Goal: Complete application form

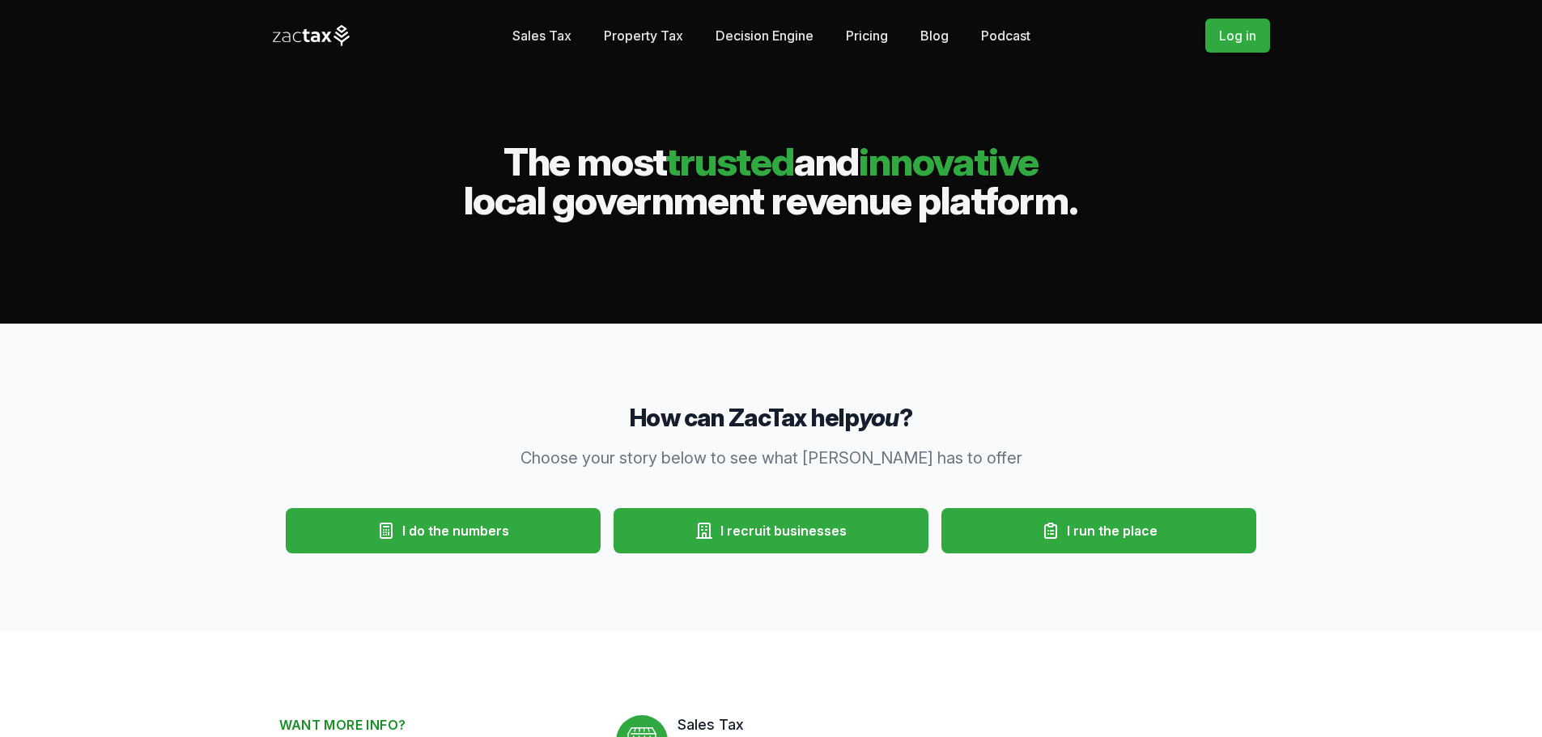
click at [1068, 539] on span "I run the place" at bounding box center [1112, 530] width 91 height 19
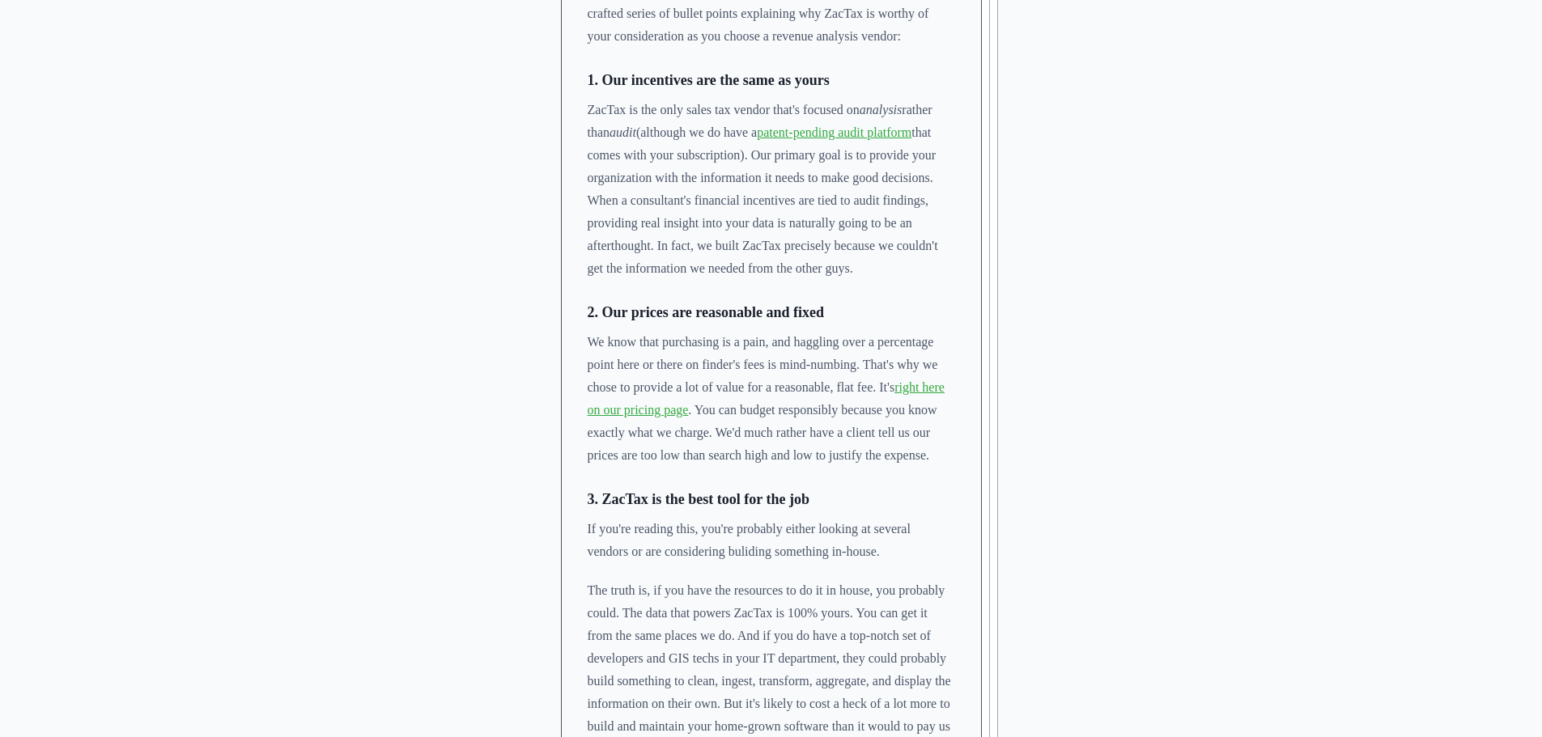
scroll to position [729, 0]
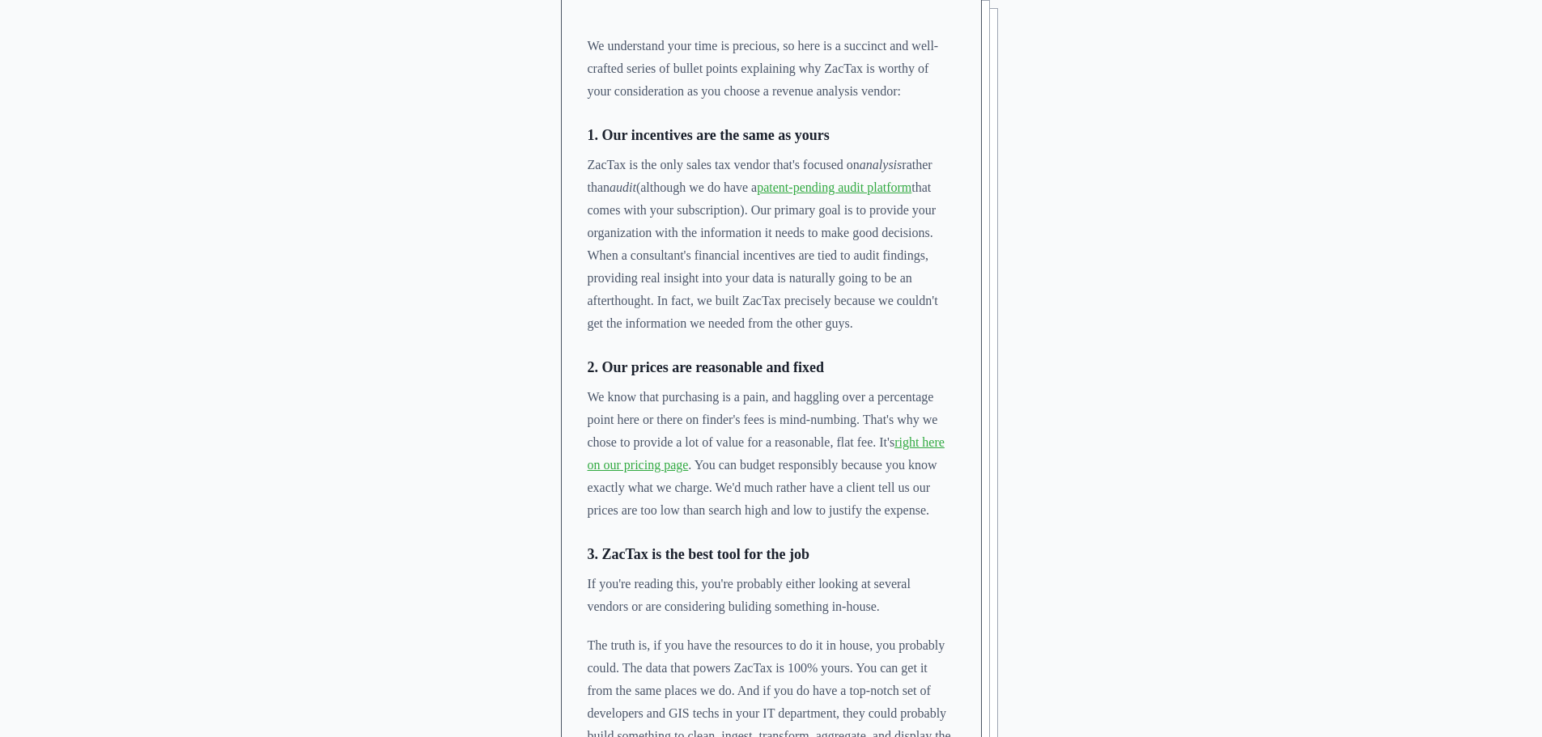
click at [856, 436] on link "right here on our pricing page" at bounding box center [766, 454] width 357 height 36
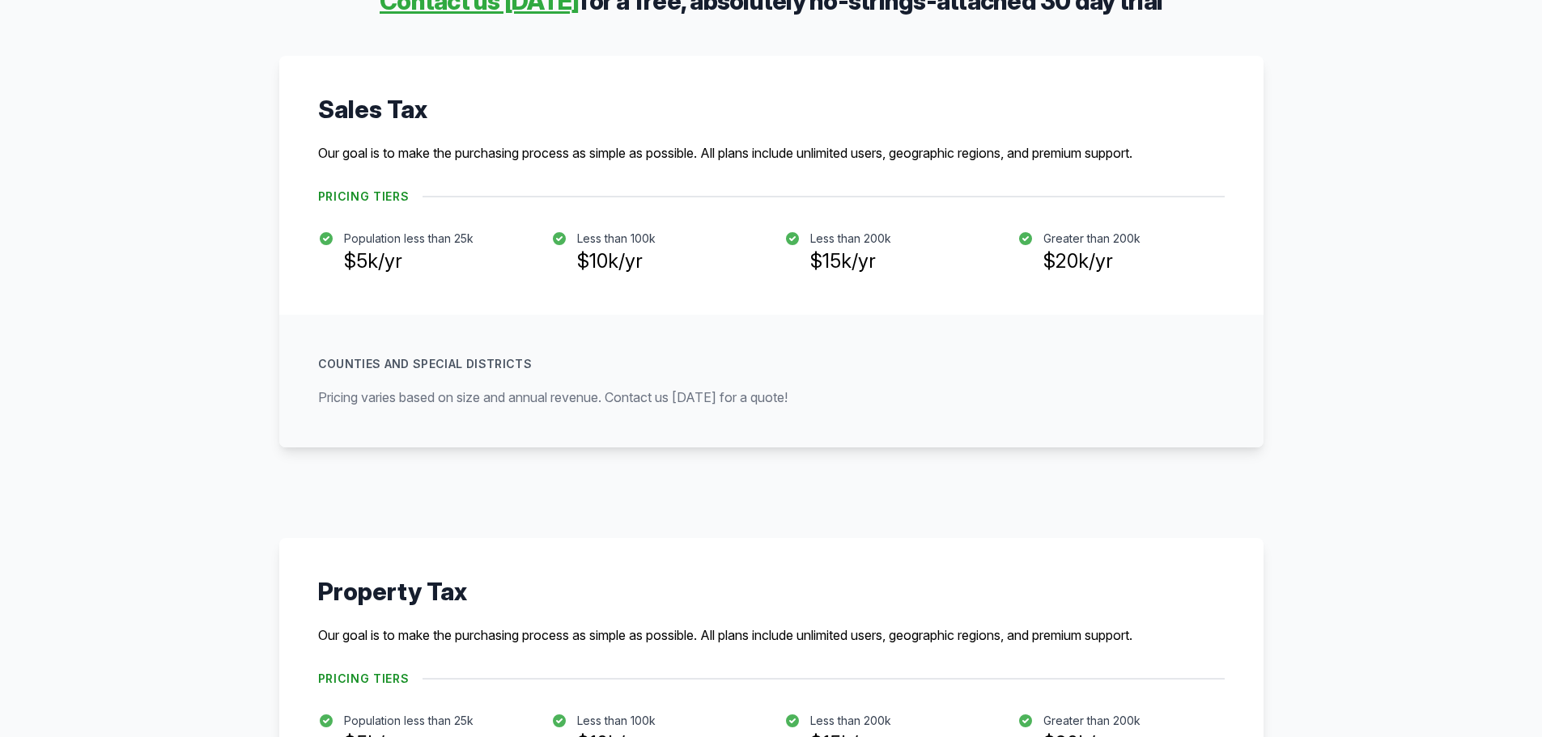
scroll to position [81, 0]
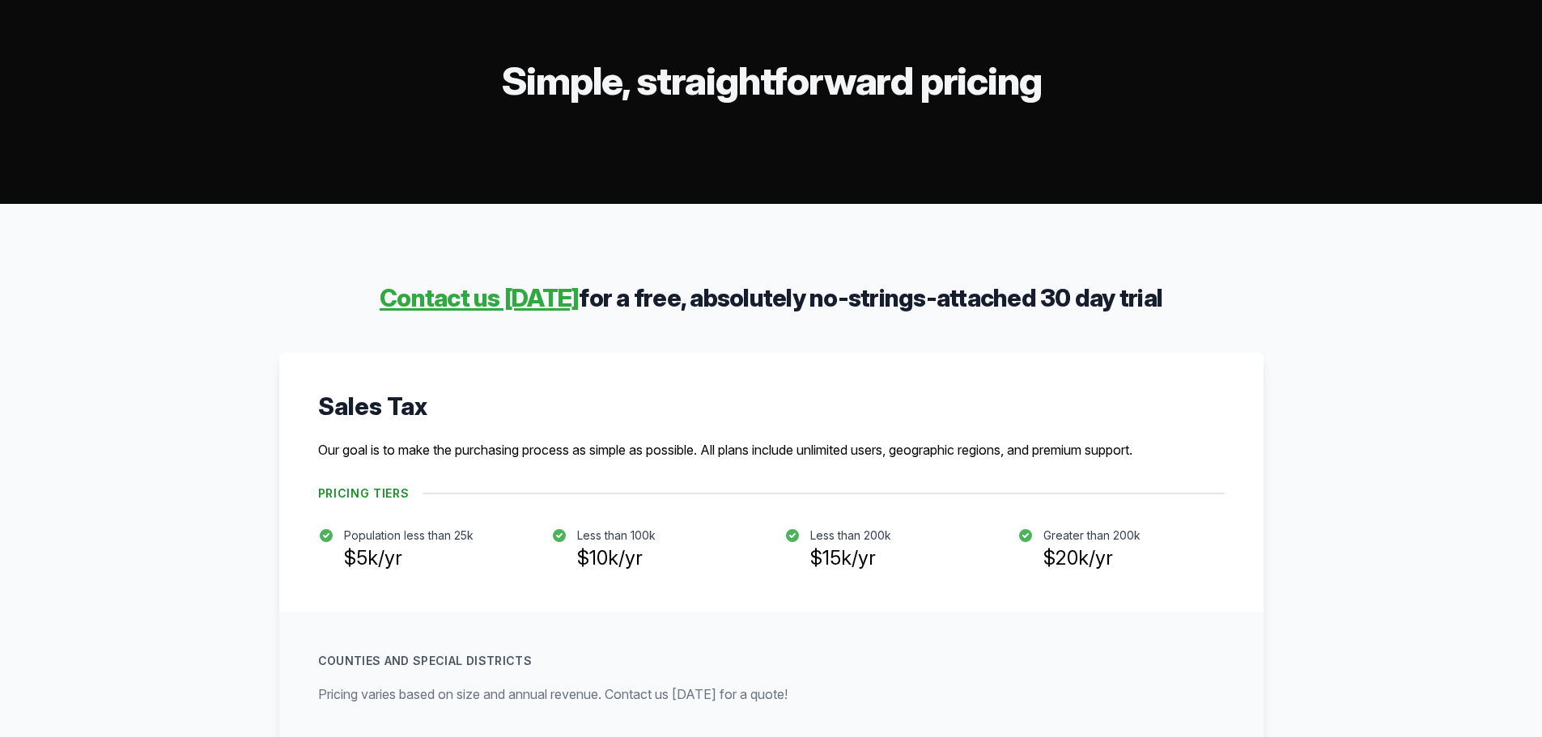
click at [548, 287] on link "Contact us [DATE]" at bounding box center [479, 297] width 199 height 29
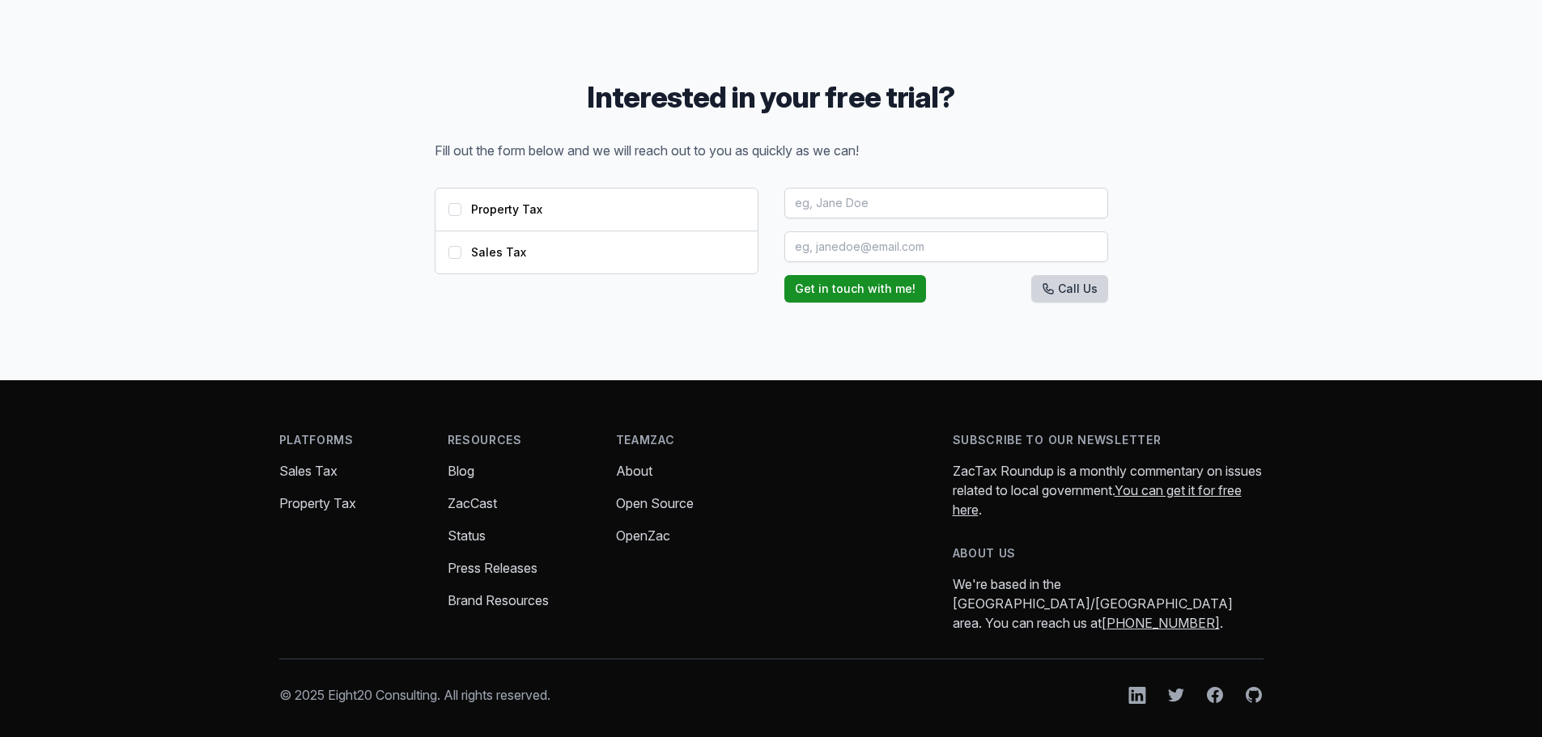
click at [516, 250] on span "Sales Tax" at bounding box center [498, 252] width 55 height 16
click at [461, 250] on input "Sales Tax" at bounding box center [454, 252] width 13 height 13
checkbox input "true"
click at [827, 207] on input "text" at bounding box center [946, 203] width 324 height 31
type input "Kaitlin LeVasseur"
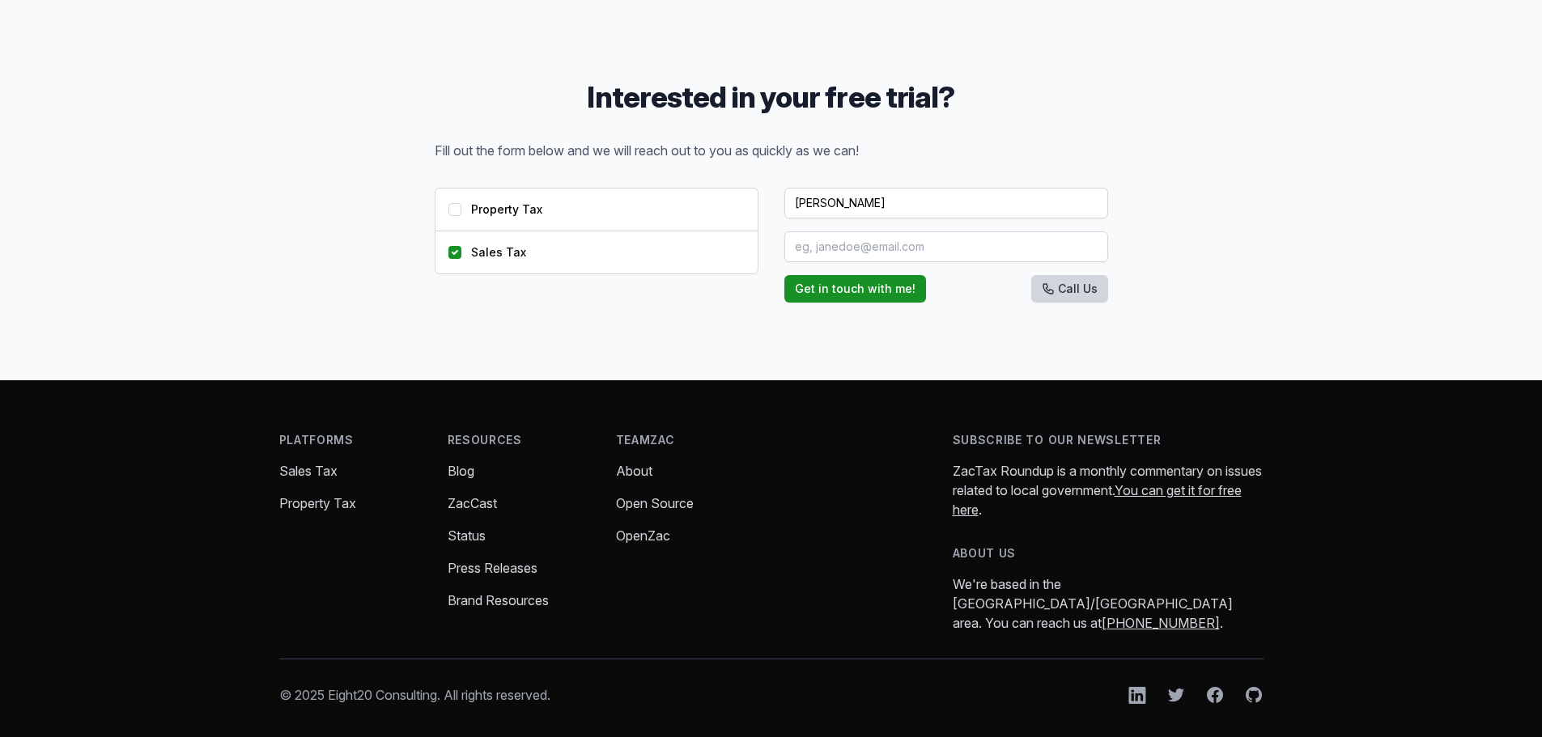
click at [861, 249] on input "email" at bounding box center [946, 247] width 324 height 31
type input "kaitlin.levasseur@wichitafallstx.gov"
click at [862, 286] on button "Get in touch with me!" at bounding box center [855, 289] width 142 height 28
